Goal: Navigation & Orientation: Find specific page/section

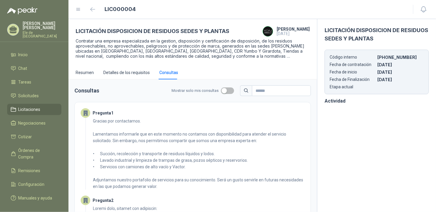
click at [32, 104] on link "Licitaciones" at bounding box center [34, 109] width 54 height 11
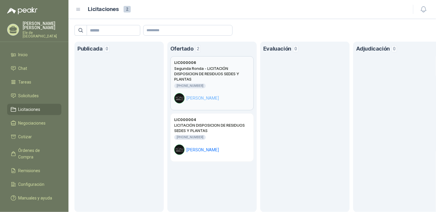
click at [207, 79] on h2 "Segunda Ronda - LICITACIÓN DISPOSICION DE RESIDUOS SEDES Y PLANTAS" at bounding box center [212, 74] width 76 height 16
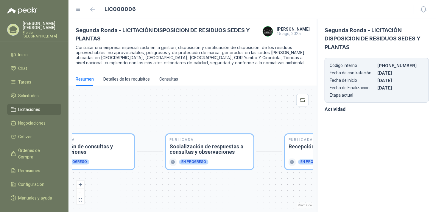
drag, startPoint x: 147, startPoint y: 108, endPoint x: 135, endPoint y: 108, distance: 12.2
click at [135, 108] on div "Publicada Envío de invitación a oferentes Finalizado Publicada Recepción de con…" at bounding box center [192, 149] width 241 height 119
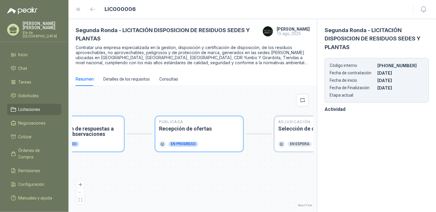
drag, startPoint x: 214, startPoint y: 102, endPoint x: 167, endPoint y: 94, distance: 47.7
click at [90, 81] on div "Resumen Detalles de los requisitos Consultas Publicada Envío de invitación a of…" at bounding box center [193, 142] width 248 height 140
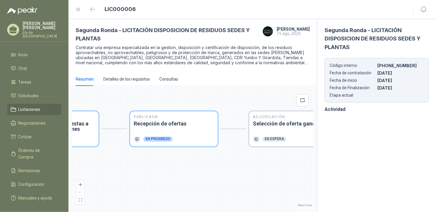
drag, startPoint x: 213, startPoint y: 100, endPoint x: 121, endPoint y: 94, distance: 92.2
click at [121, 94] on div "Publicada Envío de invitación a oferentes Finalizado Publicada Recepción de con…" at bounding box center [192, 149] width 241 height 119
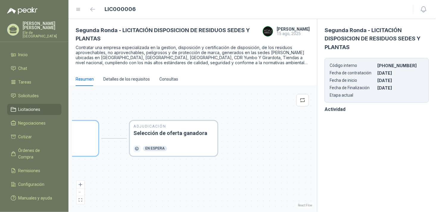
drag, startPoint x: 221, startPoint y: 94, endPoint x: 193, endPoint y: 110, distance: 33.0
click at [193, 110] on div "Publicada Envío de invitación a oferentes Finalizado Publicada Recepción de con…" at bounding box center [192, 149] width 241 height 119
